Goal: Navigation & Orientation: Find specific page/section

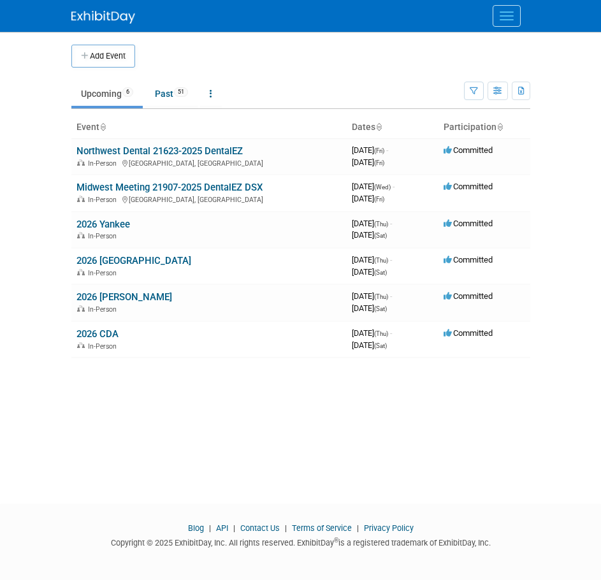
click at [98, 8] on link at bounding box center [110, 11] width 79 height 10
click at [510, 17] on button "Menu" at bounding box center [507, 16] width 28 height 22
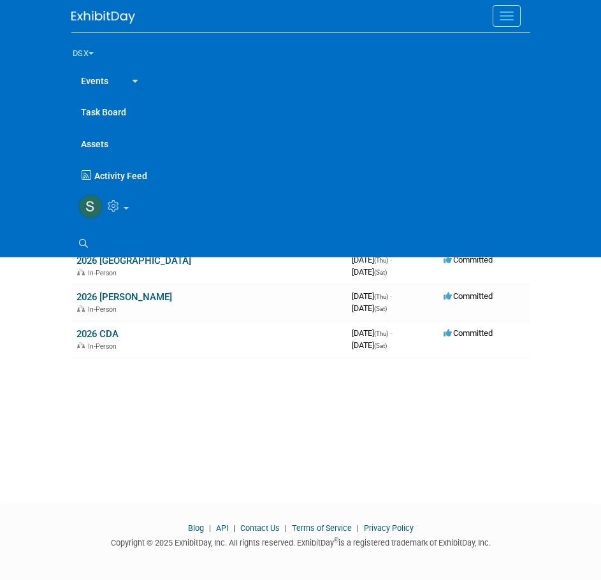
click at [80, 52] on button "DSX" at bounding box center [90, 51] width 39 height 27
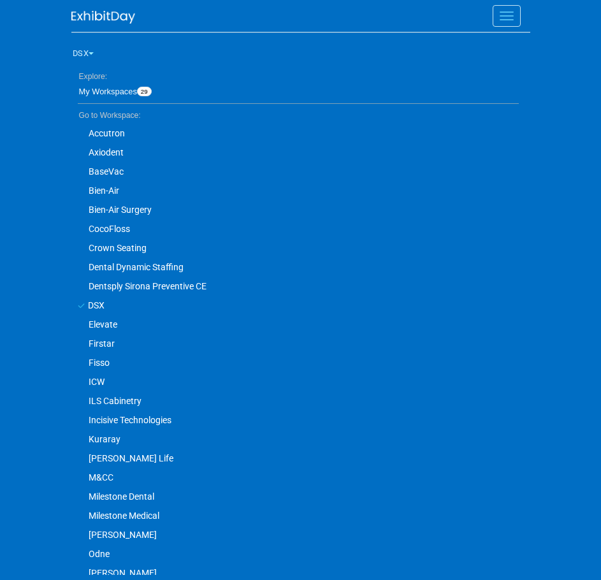
click at [143, 283] on link "Dentsply Sirona Preventive CE" at bounding box center [295, 286] width 448 height 19
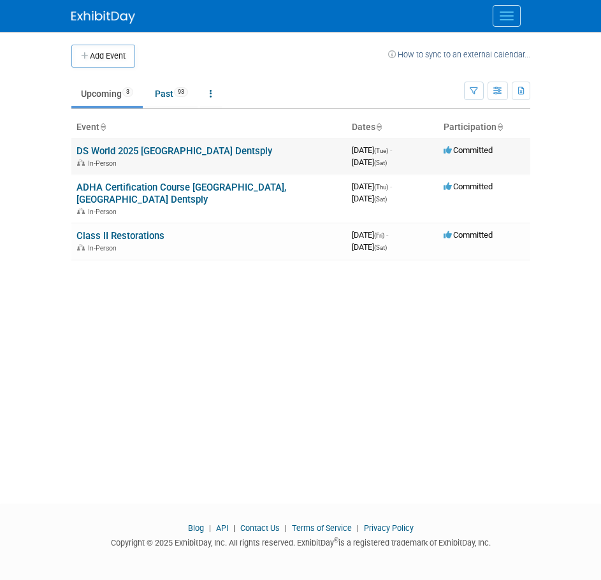
click at [191, 148] on link "DS World 2025 Las Vegas Dentsply" at bounding box center [175, 150] width 196 height 11
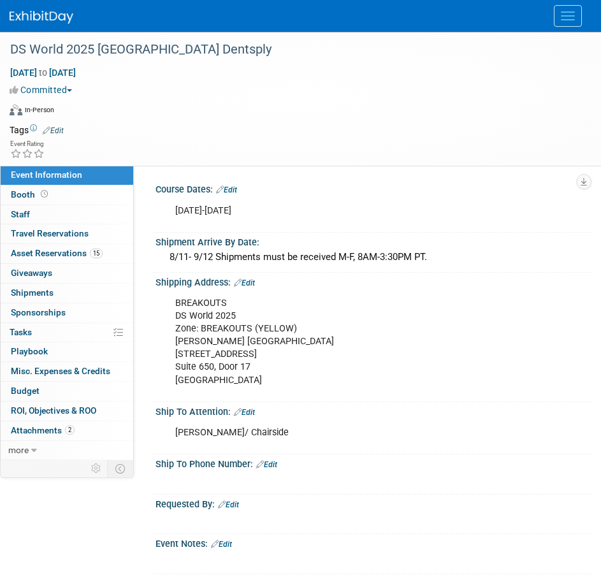
click at [217, 312] on div "BREAKOUTS DS World 2025 Zone: BREAKOUTS (YELLOW) Czarnowski Las Vegas 4150 Indu…" at bounding box center [367, 342] width 402 height 103
drag, startPoint x: 174, startPoint y: 312, endPoint x: 294, endPoint y: 373, distance: 134.3
click at [293, 376] on div "BREAKOUTS DS World 2025 Zone: BREAKOUTS (YELLOW) Czarnowski Las Vegas 4150 Indu…" at bounding box center [367, 342] width 402 height 103
copy div "DS World 2025 Zone: BREAKOUTS (YELLOW) Czarnowski Las Vegas 4150 Industrial Cen…"
